Goal: Task Accomplishment & Management: Manage account settings

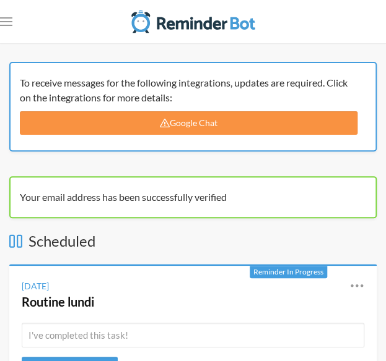
click at [186, 121] on link "Google Chat" at bounding box center [188, 123] width 337 height 24
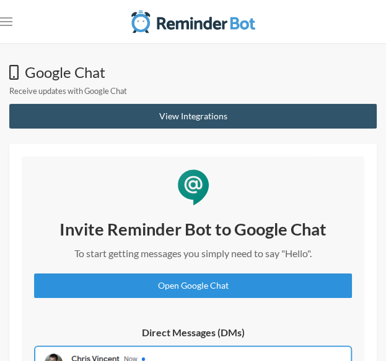
click at [204, 291] on link "Open Google Chat" at bounding box center [193, 286] width 318 height 25
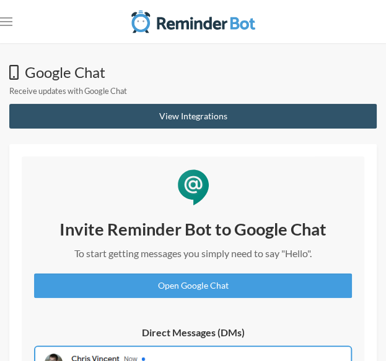
scroll to position [124, 0]
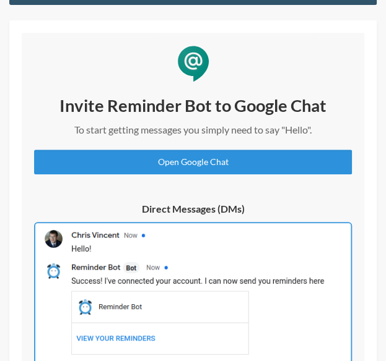
click at [186, 158] on link "Open Google Chat" at bounding box center [193, 162] width 318 height 25
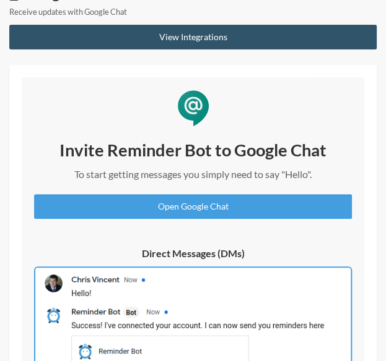
scroll to position [0, 0]
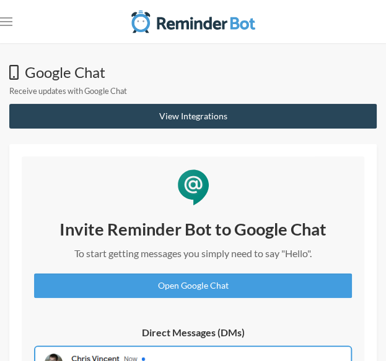
click at [157, 117] on link "View Integrations" at bounding box center [192, 116] width 367 height 25
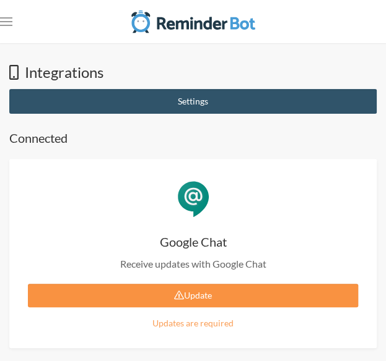
click at [130, 291] on link "Update" at bounding box center [193, 296] width 330 height 24
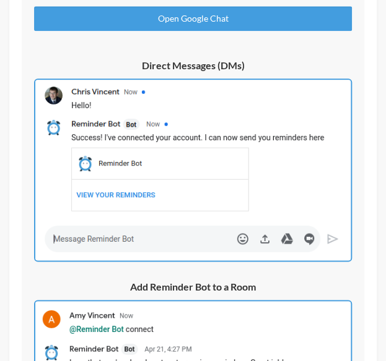
scroll to position [248, 0]
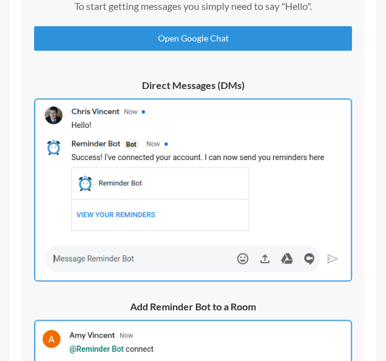
click at [223, 38] on link "Open Google Chat" at bounding box center [193, 38] width 318 height 25
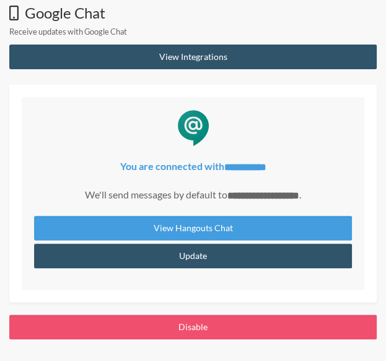
scroll to position [54, 0]
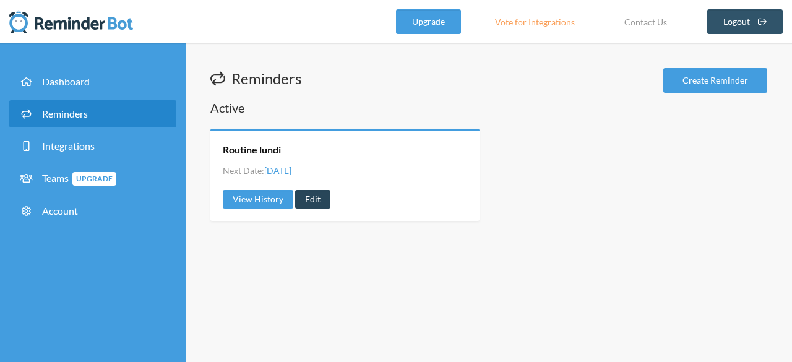
click at [306, 199] on link "Edit" at bounding box center [312, 199] width 35 height 19
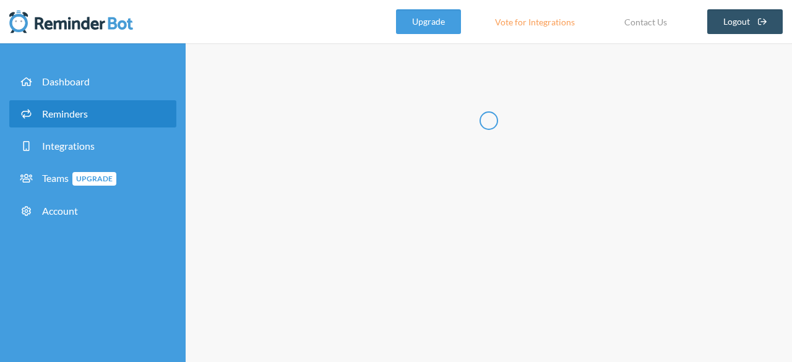
radio input "false"
radio input "true"
type input "Routine lundi"
select select "09:15:00"
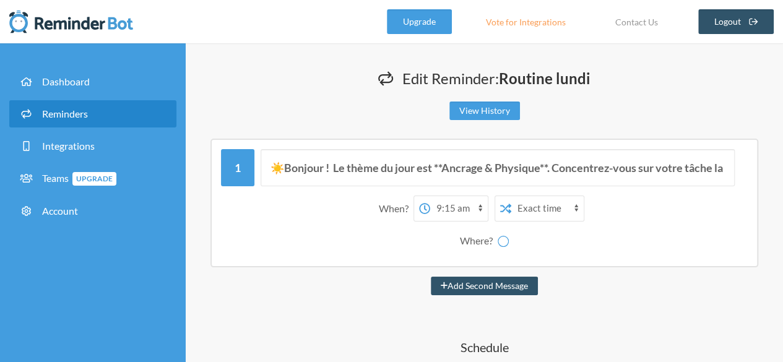
select select "spaces/AAQAdBoCb2E"
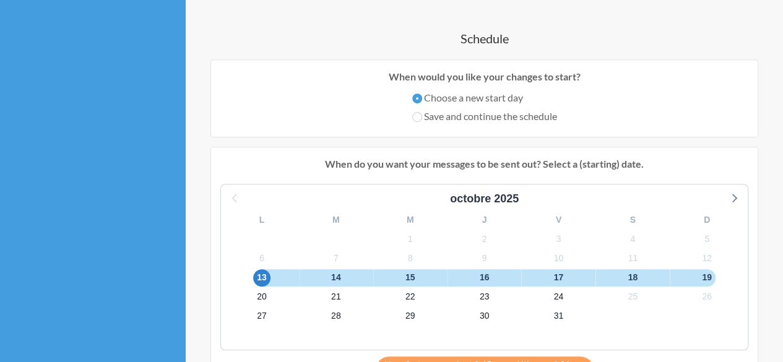
scroll to position [309, 0]
click at [417, 118] on input "Save and continue the schedule" at bounding box center [417, 116] width 10 height 10
radio input "true"
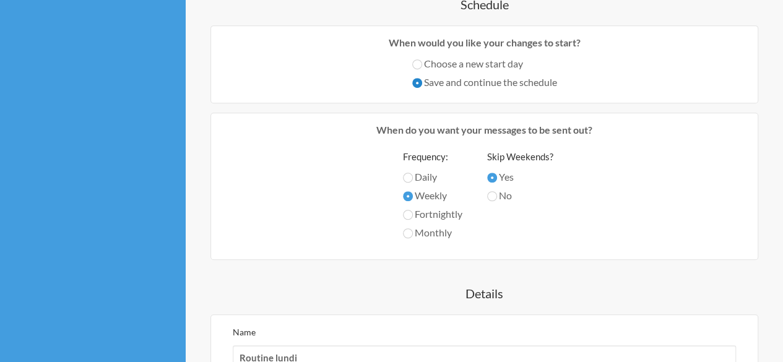
scroll to position [433, 0]
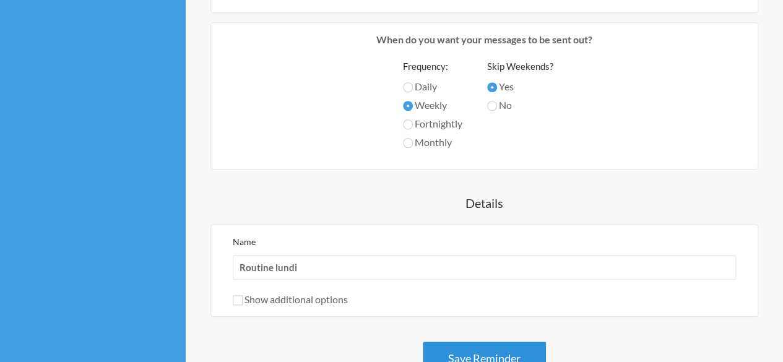
click at [487, 346] on button "Save Reminder" at bounding box center [484, 359] width 123 height 34
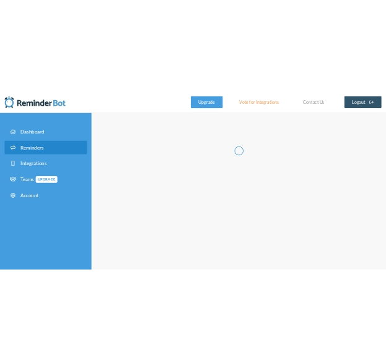
scroll to position [0, 0]
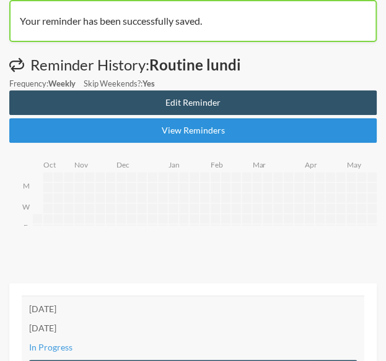
scroll to position [124, 0]
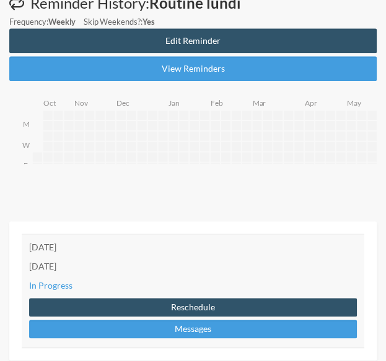
click at [99, 268] on td "[DATE]" at bounding box center [193, 266] width 342 height 19
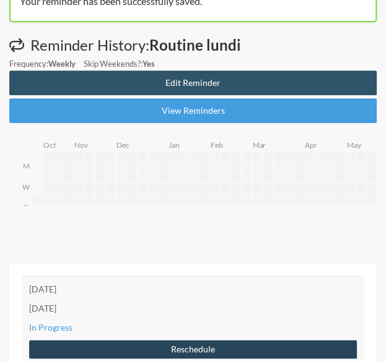
scroll to position [0, 0]
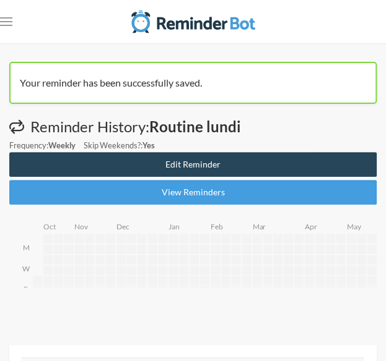
click at [155, 162] on link "Edit Reminder" at bounding box center [192, 164] width 367 height 25
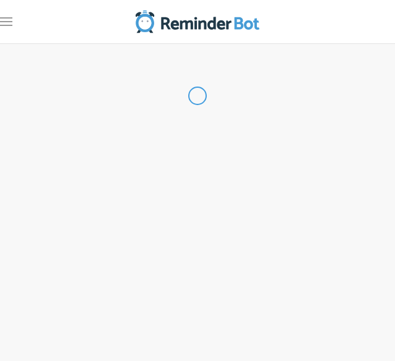
radio input "false"
radio input "true"
type input "Routine lundi"
select select "09:15:00"
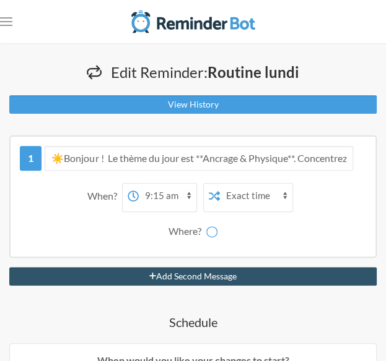
select select "spaces/AAQAdBoCb2E"
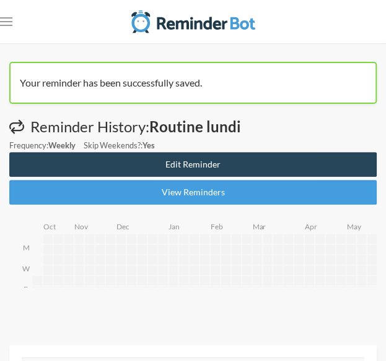
click at [164, 163] on link "Edit Reminder" at bounding box center [192, 164] width 367 height 25
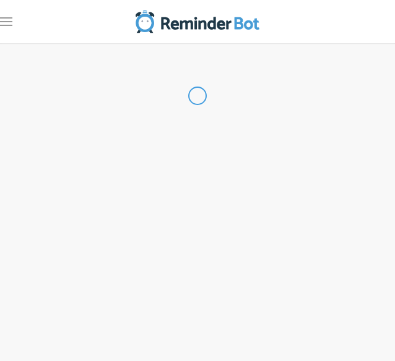
radio input "false"
radio input "true"
type input "Routine lundi"
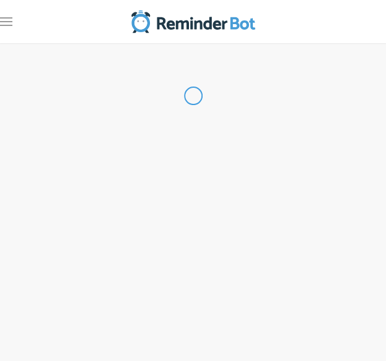
select select "09:15:00"
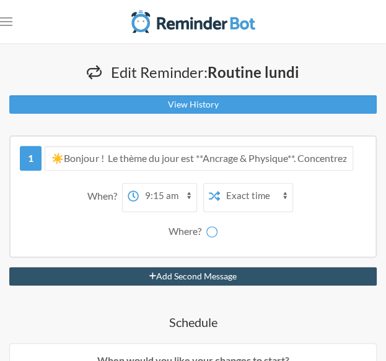
select select "spaces/AAQAdBoCb2E"
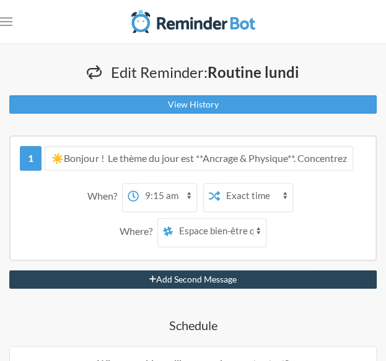
click at [179, 275] on button "Add Second Message" at bounding box center [192, 279] width 367 height 19
select select "10:15:00"
select select "spaces/AAQAdBoCb2E"
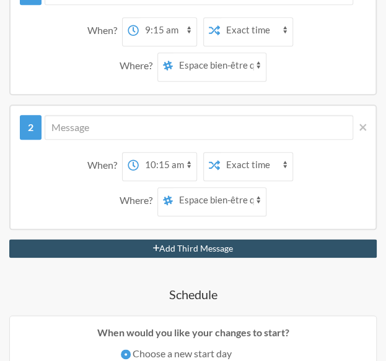
scroll to position [186, 0]
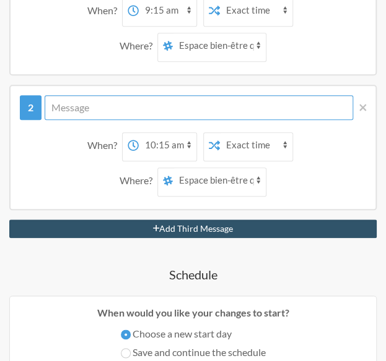
click at [136, 106] on input "text" at bounding box center [199, 107] width 308 height 25
paste input "🤸 **PAUSE MATIN (15 min) !** C'est l'heure de la **marche active** (10 min) + q…"
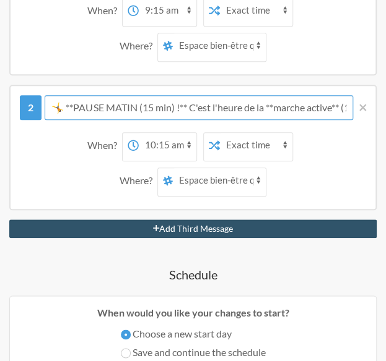
scroll to position [0, 295]
type input "🤸 **PAUSE MATIN (15 min) !** C'est l'heure de la **marche active** (10 min) + q…"
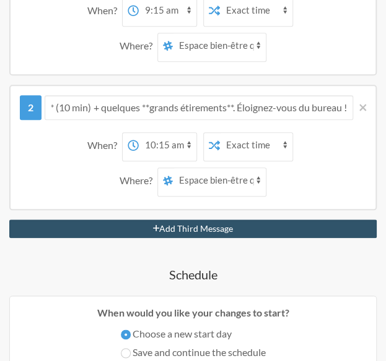
scroll to position [0, 0]
click at [170, 142] on select "12:00 am 12:15 am 12:30 am 12:45 am 1:00 am 1:15 am 1:30 am 1:45 am 2:00 am 2:1…" at bounding box center [168, 145] width 58 height 25
click at [139, 133] on select "12:00 am 12:15 am 12:30 am 12:45 am 1:00 am 1:15 am 1:30 am 1:45 am 2:00 am 2:1…" at bounding box center [168, 145] width 58 height 25
click at [153, 144] on select "12:00 am 12:15 am 12:30 am 12:45 am 1:00 am 1:15 am 1:30 am 1:45 am 2:00 am 2:1…" at bounding box center [168, 145] width 58 height 25
select select "10:45:00"
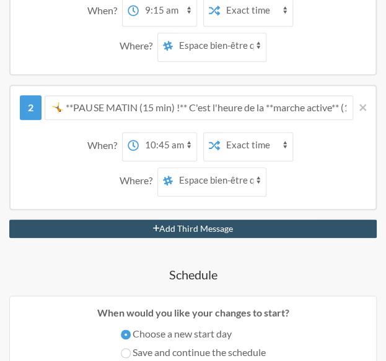
click at [139, 133] on select "12:00 am 12:15 am 12:30 am 12:45 am 1:00 am 1:15 am 1:30 am 1:45 am 2:00 am 2:1…" at bounding box center [168, 145] width 58 height 25
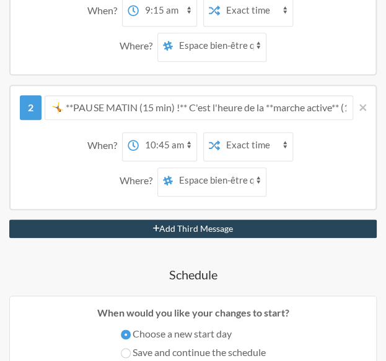
click at [134, 227] on button "Add Third Message" at bounding box center [192, 229] width 367 height 19
select select "11:45:00"
select select "spaces/AAQAdBoCb2E"
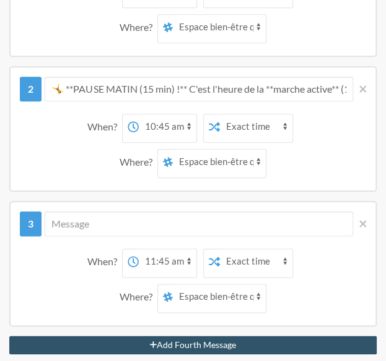
scroll to position [186, 0]
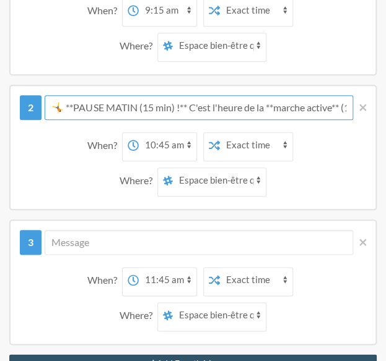
click at [191, 105] on input "🤸 **PAUSE MATIN (15 min) !** C'est l'heure de la **marche active** (10 min) + q…" at bounding box center [199, 107] width 308 height 25
paste input "**PAUSE APRÈS-MIDI (15 min) !** Buvez de l'eau et faites 10 min de **cohérence …"
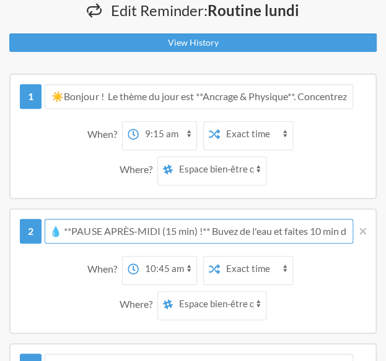
scroll to position [0, 0]
drag, startPoint x: 143, startPoint y: 228, endPoint x: -1, endPoint y: 214, distance: 144.9
click at [172, 237] on input "💧 **PAUSE APRÈS-MIDI (15 min) !** Buvez de l'eau et faites 10 min de **cohérenc…" at bounding box center [199, 231] width 308 height 25
drag, startPoint x: 162, startPoint y: 226, endPoint x: 109, endPoint y: 228, distance: 53.3
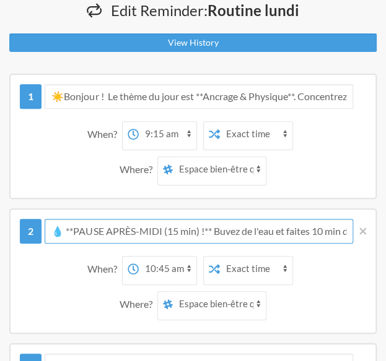
click at [109, 228] on input "💧 **PAUSE APRÈS-MIDI (15 min) !** Buvez de l'eau et faites 10 min de **cohérenc…" at bounding box center [199, 231] width 308 height 25
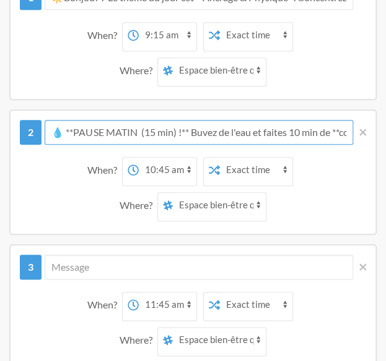
scroll to position [186, 0]
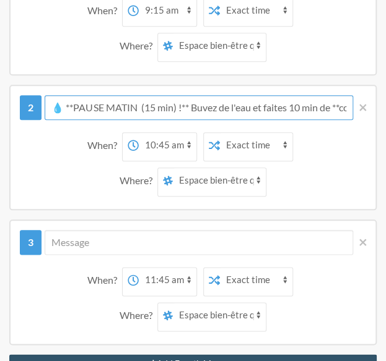
type input "💧 **PAUSE MATIN (15 min) !** Buvez de l'eau et faites 10 min de **cohérence car…"
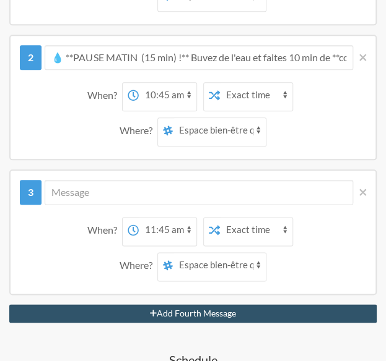
scroll to position [248, 0]
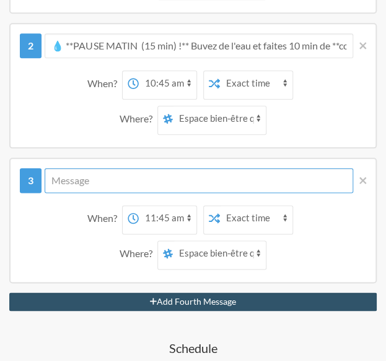
click at [128, 178] on input "text" at bounding box center [199, 180] width 308 height 25
paste input "🤸 **PAUSE MATIN (15 min) !** C'est l'heure de la **marche active** (10 min) + q…"
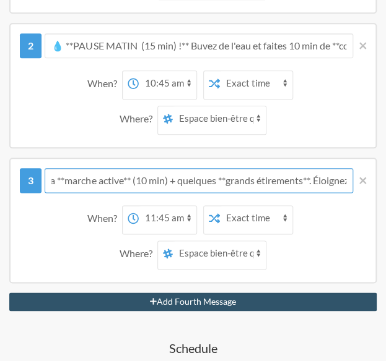
scroll to position [0, 0]
drag, startPoint x: 176, startPoint y: 182, endPoint x: 9, endPoint y: 178, distance: 167.8
click at [123, 181] on input "🤸 **PAUSE MATIN (15 min) !** C'est l'heure de la **marche active** (10 min) + q…" at bounding box center [199, 180] width 308 height 25
drag, startPoint x: 137, startPoint y: 180, endPoint x: 109, endPoint y: 181, distance: 28.5
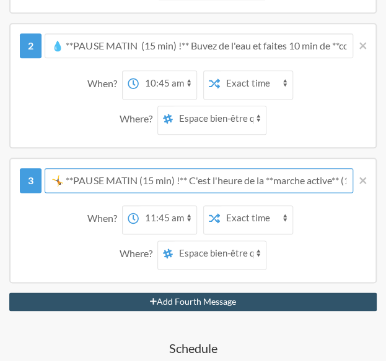
click at [109, 181] on input "🤸 **PAUSE MATIN (15 min) !** C'est l'heure de la **marche active** (10 min) + q…" at bounding box center [199, 180] width 308 height 25
type input "🤸 **PAUSE APRES-MIDI (15 min) !** C'est l'heure de la **marche active** (10 min…"
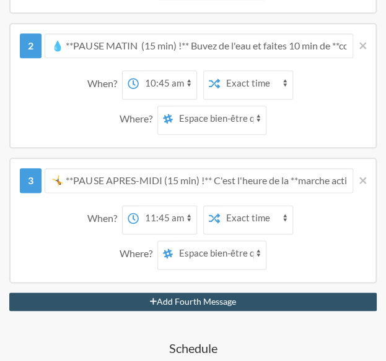
click at [145, 215] on select "12:00 am 12:15 am 12:30 am 12:45 am 1:00 am 1:15 am 1:30 am 1:45 am 2:00 am 2:1…" at bounding box center [168, 218] width 58 height 25
select select "15:30:00"
click at [139, 206] on select "12:00 am 12:15 am 12:30 am 12:45 am 1:00 am 1:15 am 1:30 am 1:45 am 2:00 am 2:1…" at bounding box center [168, 218] width 58 height 25
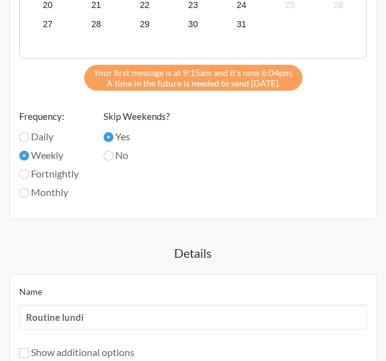
scroll to position [990, 0]
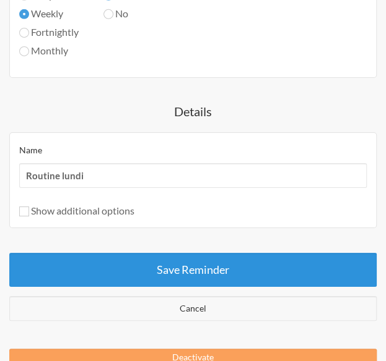
click at [241, 263] on button "Save Reminder" at bounding box center [192, 270] width 367 height 34
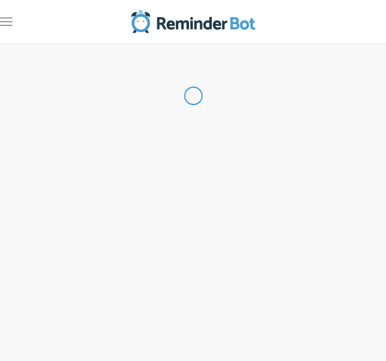
scroll to position [0, 0]
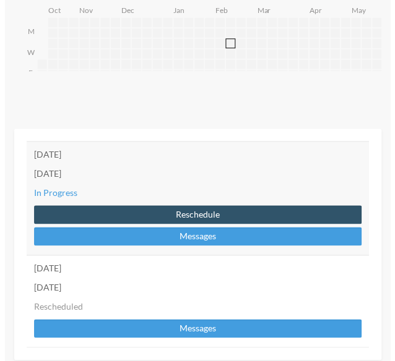
scroll to position [231, 0]
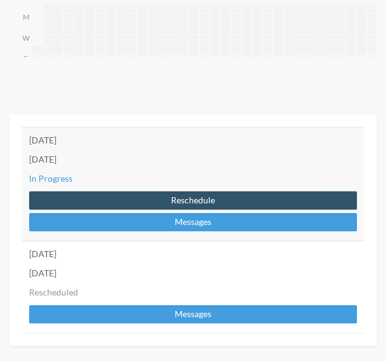
click at [115, 272] on td "[DATE]" at bounding box center [193, 273] width 342 height 19
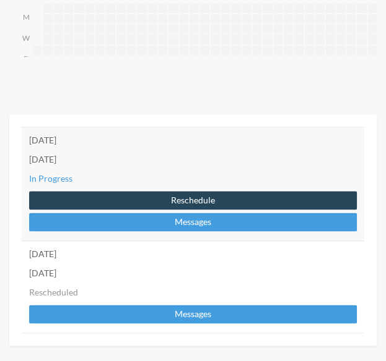
click at [137, 199] on button "Reschedule" at bounding box center [192, 200] width 327 height 19
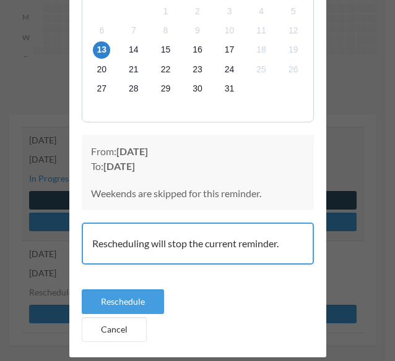
scroll to position [106, 0]
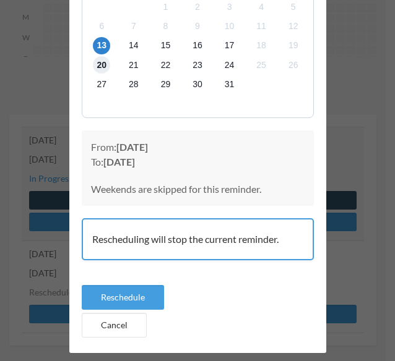
click at [94, 64] on span "20" at bounding box center [101, 64] width 17 height 17
click at [97, 48] on span "13" at bounding box center [101, 45] width 17 height 17
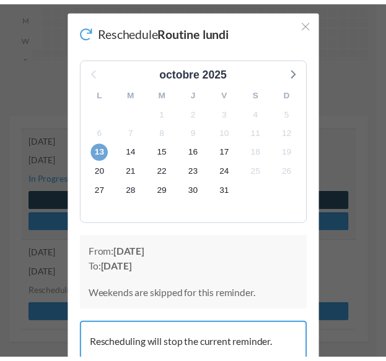
scroll to position [0, 0]
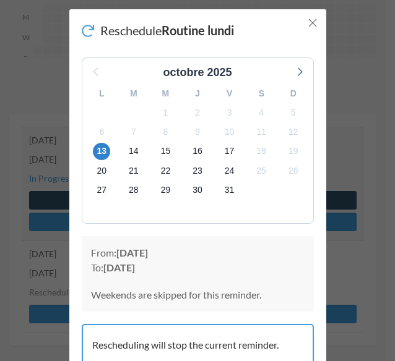
click at [310, 19] on icon "Close" at bounding box center [312, 23] width 9 height 9
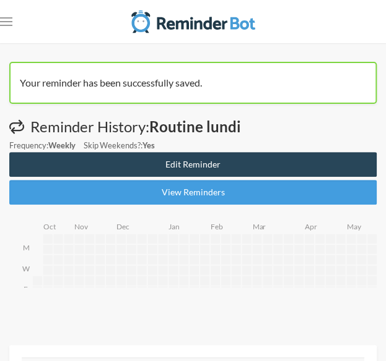
click at [183, 159] on link "Edit Reminder" at bounding box center [192, 164] width 367 height 25
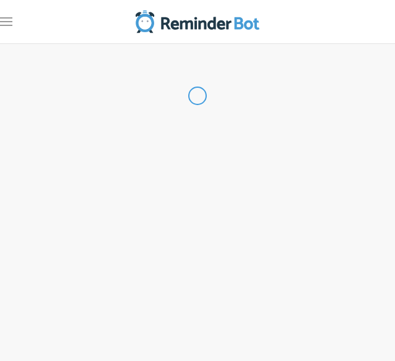
radio input "false"
radio input "true"
type input "Routine lundi"
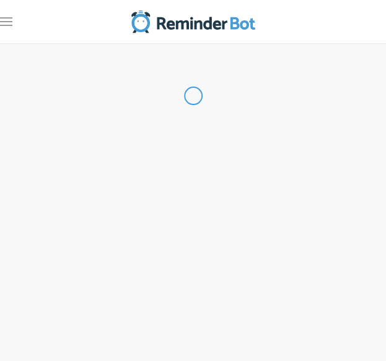
select select "09:15:00"
select select "10:45:00"
select select "15:30:00"
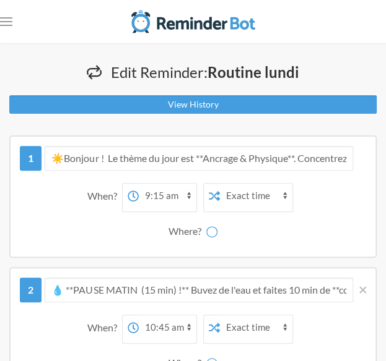
select select "spaces/AAQAdBoCb2E"
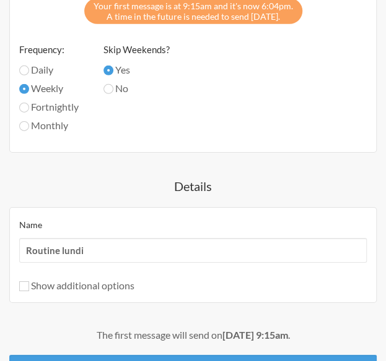
scroll to position [990, 0]
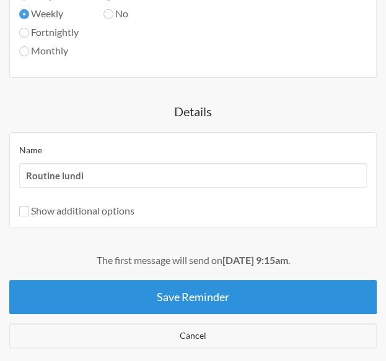
click at [184, 293] on button "Save Reminder" at bounding box center [192, 297] width 367 height 34
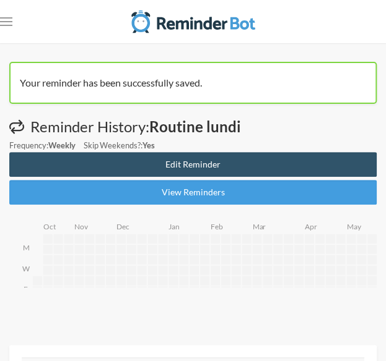
click at [17, 20] on nav ".uk-navbar-toggle-animate svg>[class*="line-"]{transition:0.2s ease-in-out;tran…" at bounding box center [193, 21] width 386 height 43
click at [10, 20] on icon ".uk-navbar-toggle-animate svg>[class*="line-"]{transition:0.2s ease-in-out;tran…" at bounding box center [6, 21] width 12 height 12
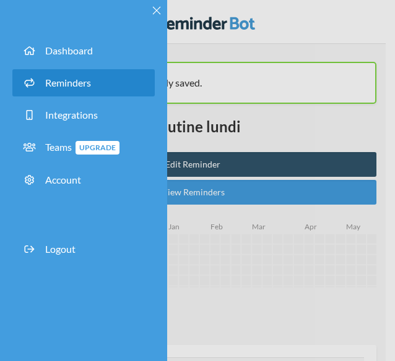
click at [70, 87] on span "Reminders" at bounding box center [68, 83] width 46 height 12
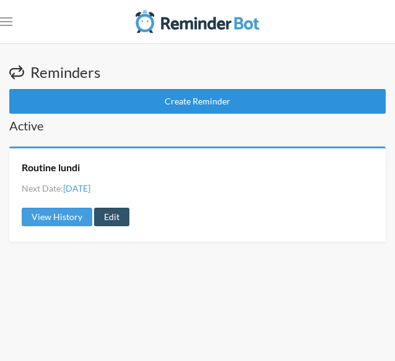
click at [207, 100] on link "Create Reminder" at bounding box center [197, 101] width 376 height 25
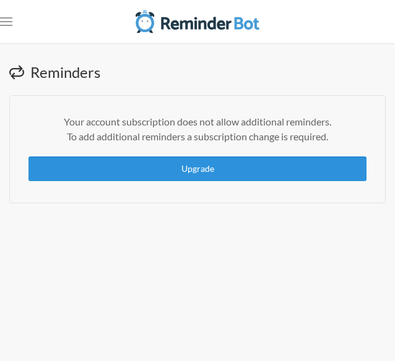
click at [173, 163] on link "Upgrade" at bounding box center [197, 169] width 338 height 25
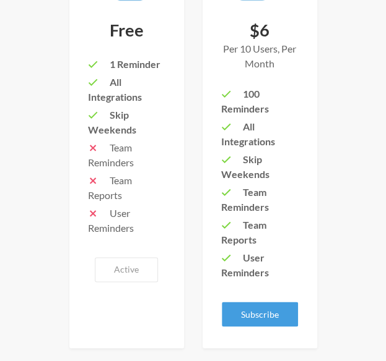
scroll to position [309, 0]
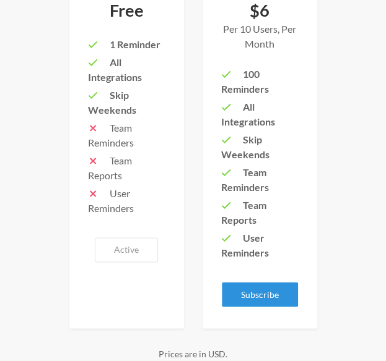
click at [240, 295] on button "Subscribe" at bounding box center [260, 294] width 76 height 25
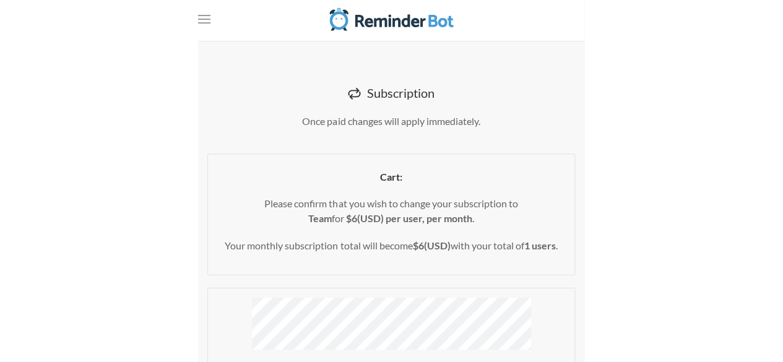
scroll to position [0, 0]
